Goal: Communication & Community: Answer question/provide support

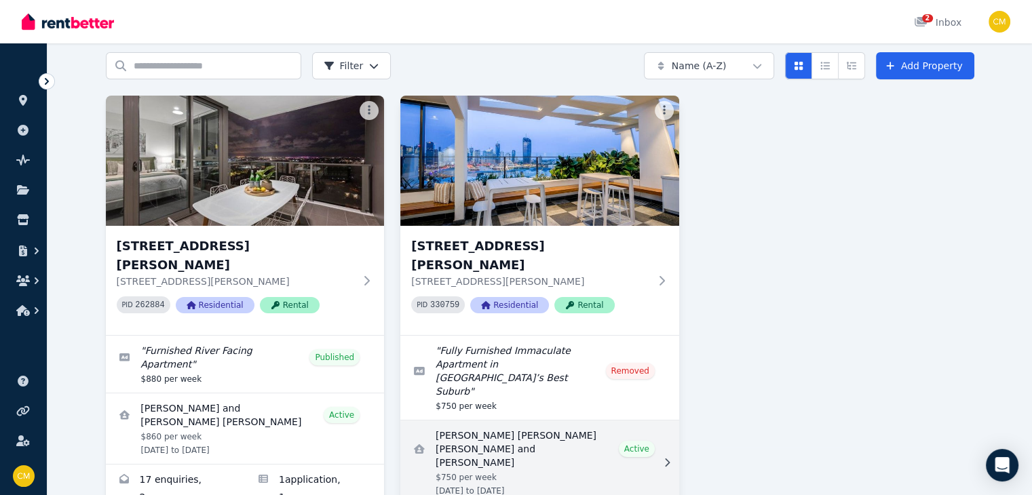
scroll to position [93, 0]
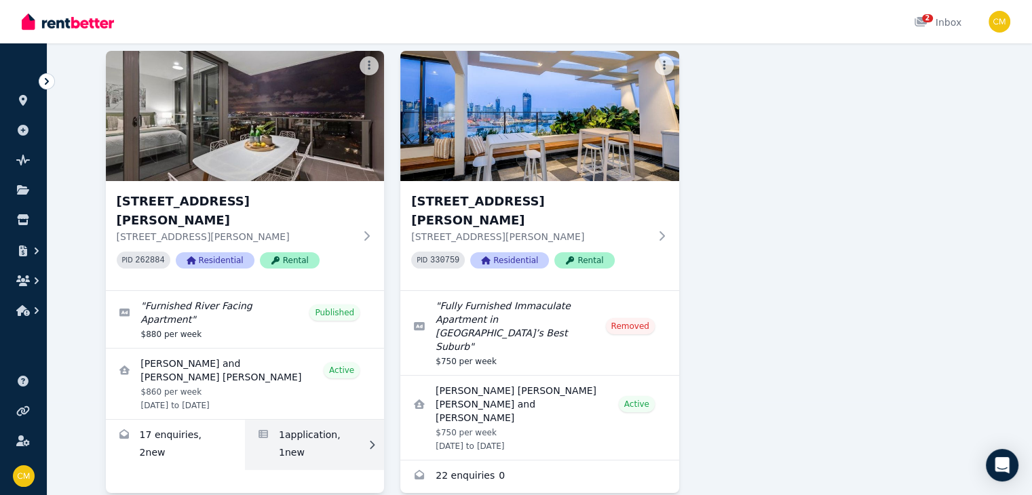
click at [260, 420] on link "Applications for 1010/37 Mayne Road, Bowen Hills" at bounding box center [314, 445] width 139 height 50
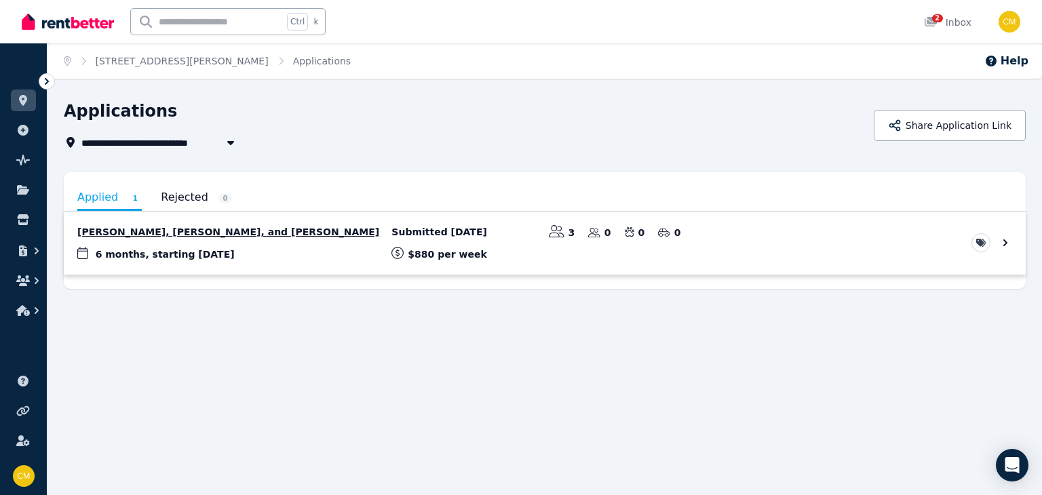
click at [401, 238] on link "View application: Daisy Donnelly, Leon Harris, and Ellie Armitage" at bounding box center [545, 243] width 962 height 63
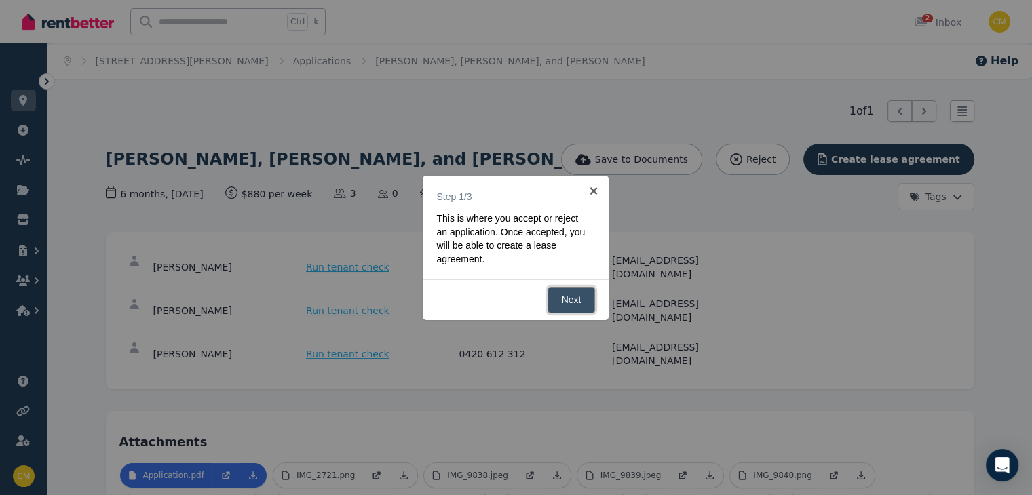
click at [564, 300] on link "Next" at bounding box center [572, 300] width 48 height 26
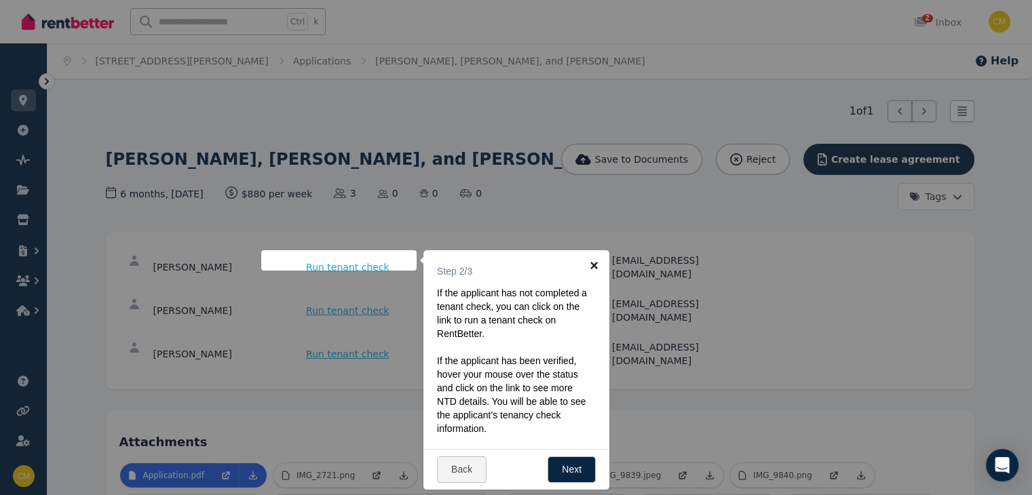
click at [591, 261] on link "×" at bounding box center [594, 265] width 31 height 31
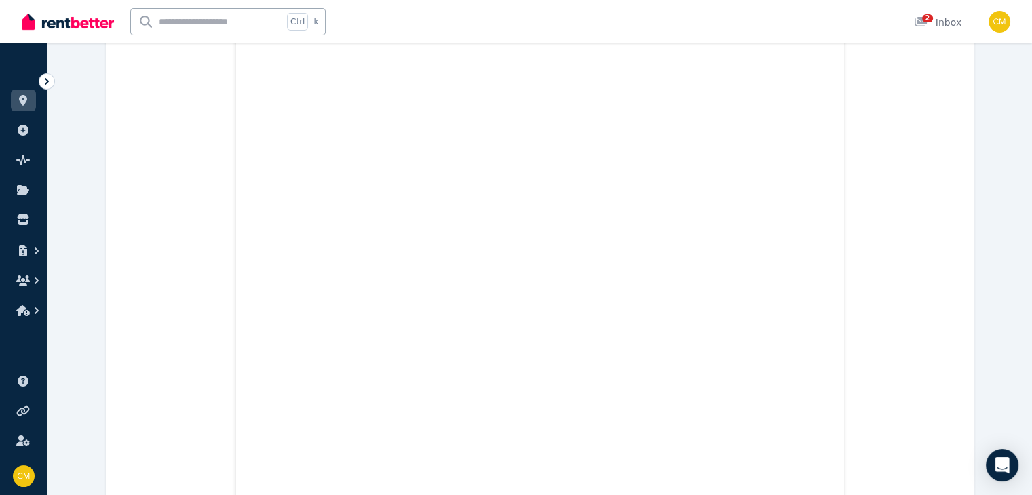
scroll to position [17449, 0]
click at [12, 103] on link at bounding box center [23, 101] width 25 height 22
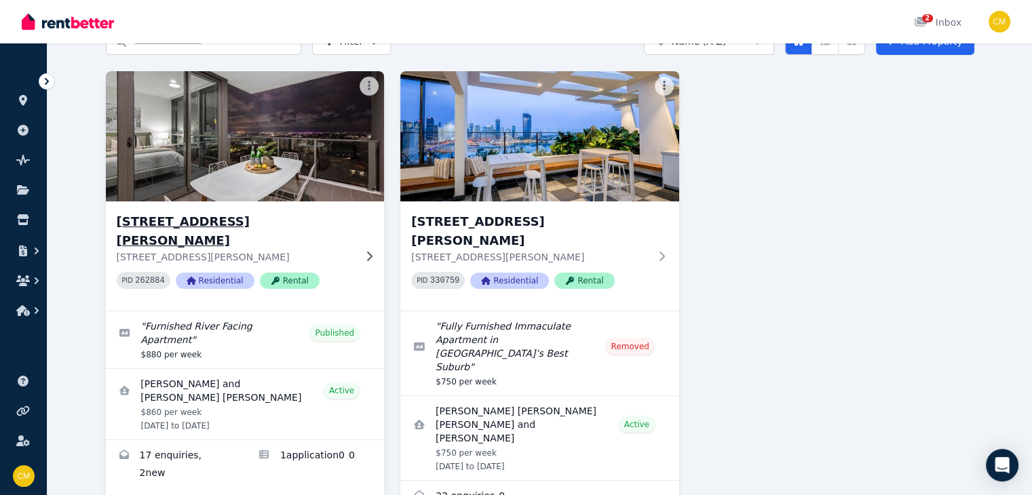
scroll to position [93, 0]
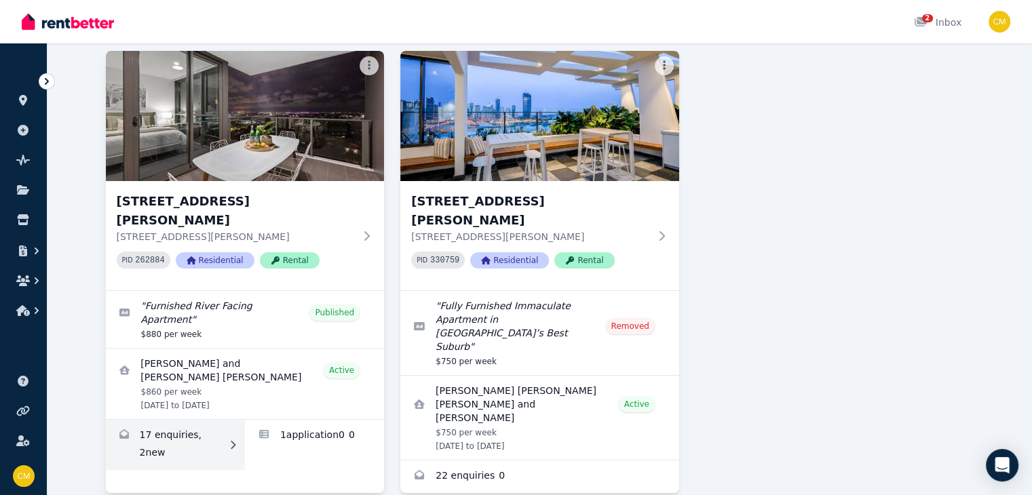
click at [215, 420] on link "Enquiries for 1010/37 Mayne Road, Bowen Hills" at bounding box center [175, 445] width 139 height 50
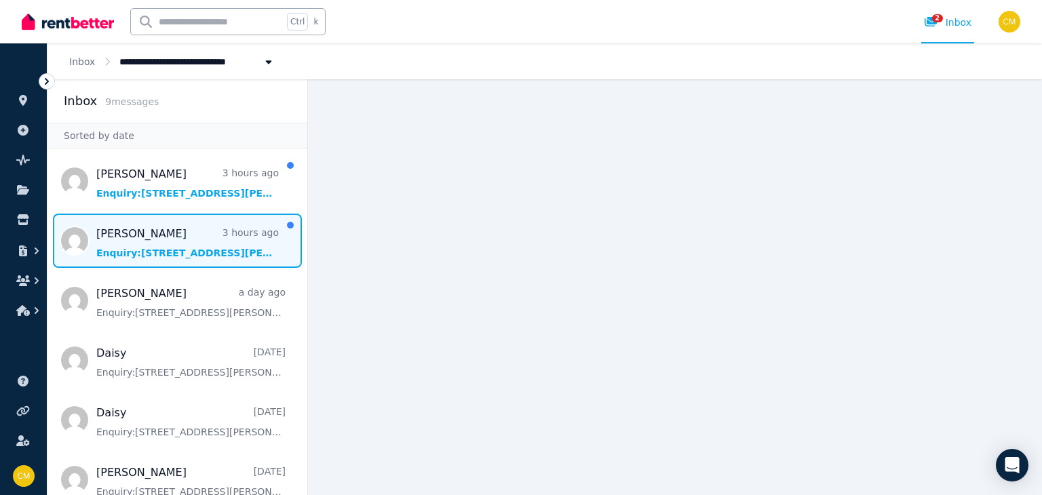
click at [209, 250] on span "Message list" at bounding box center [177, 241] width 260 height 54
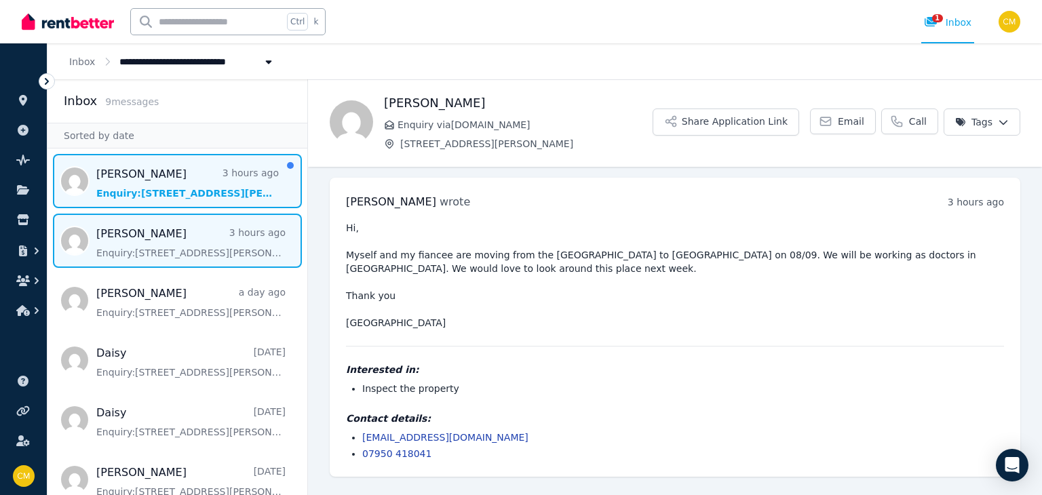
click at [150, 185] on span "Message list" at bounding box center [177, 181] width 260 height 54
